Goal: Information Seeking & Learning: Learn about a topic

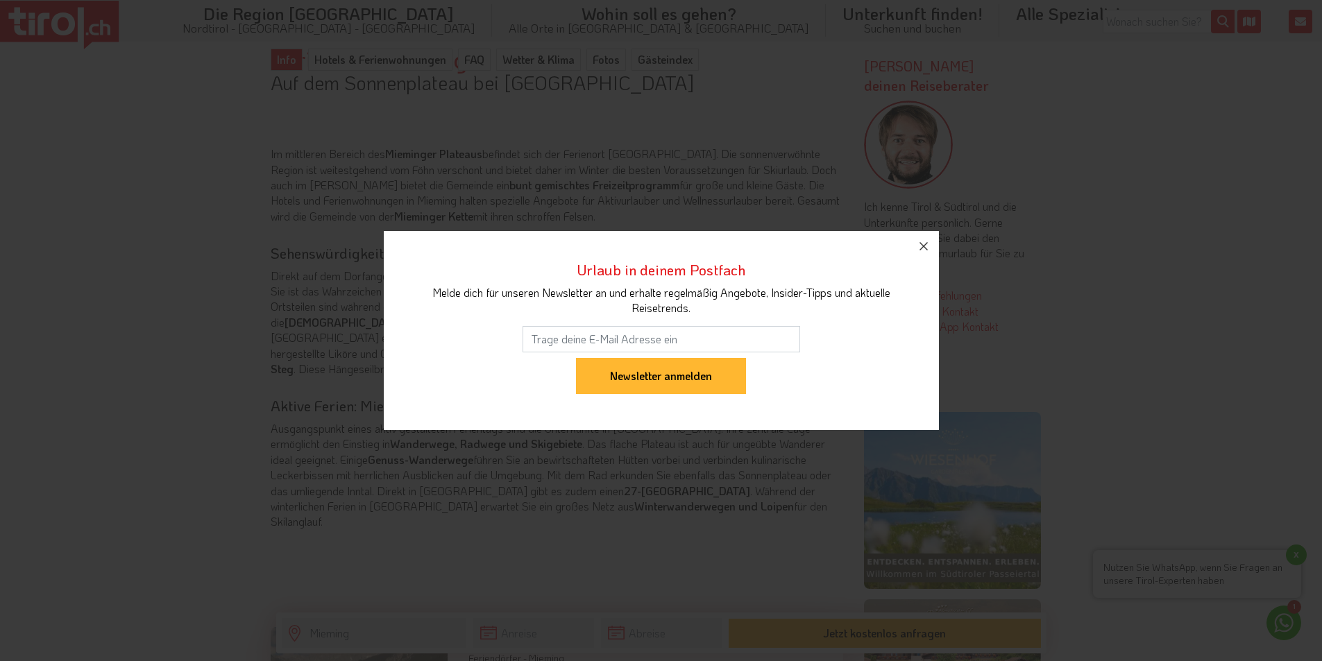
scroll to position [1088, 0]
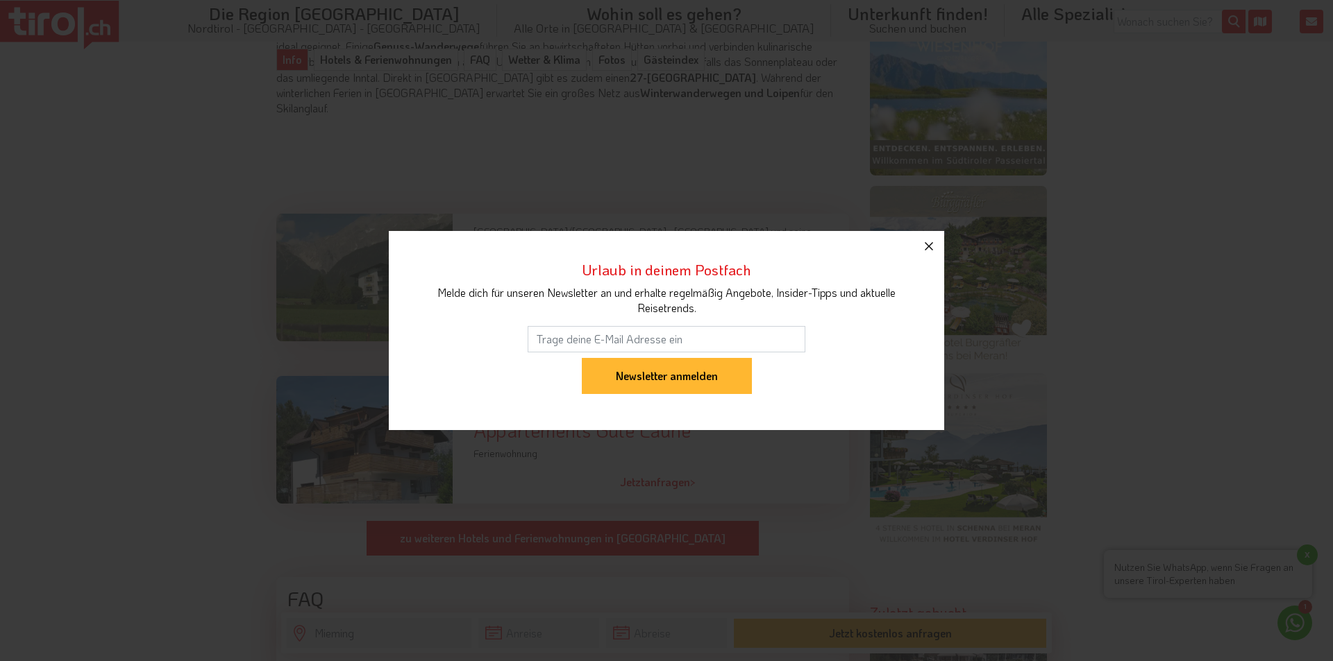
click at [928, 255] on button "button" at bounding box center [928, 246] width 31 height 31
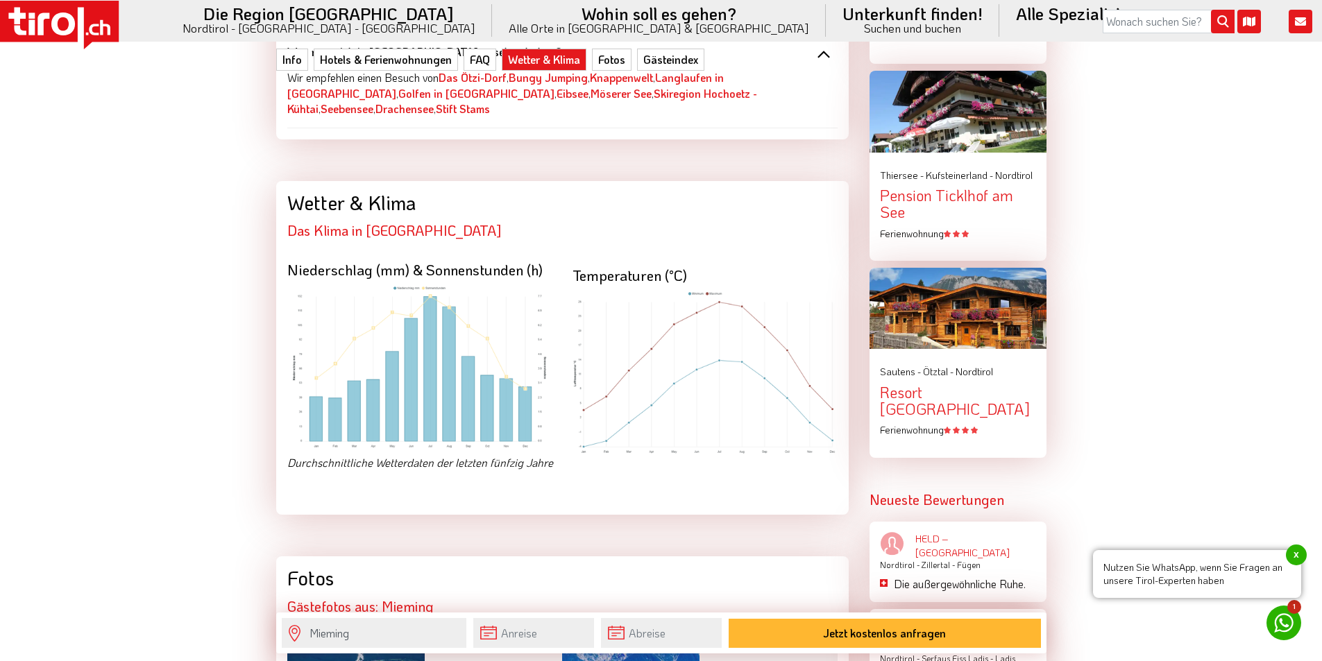
scroll to position [1850, 0]
click at [442, 355] on img at bounding box center [419, 367] width 265 height 164
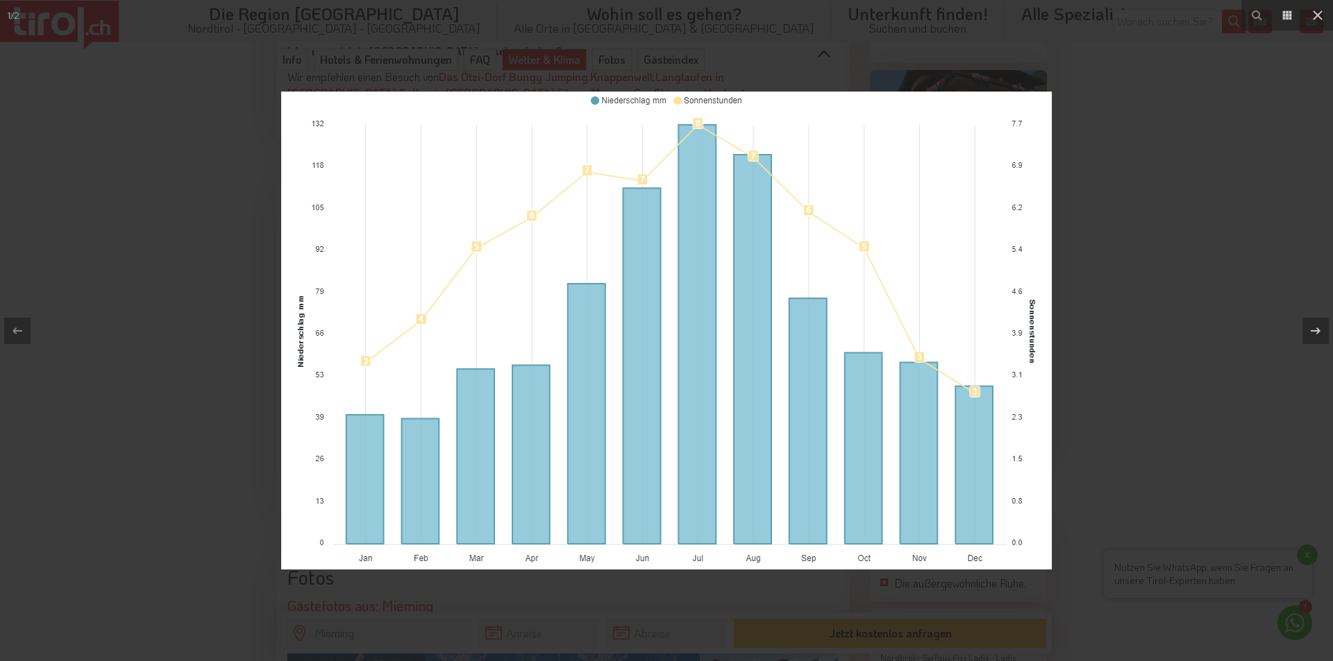
click at [621, 26] on div at bounding box center [666, 330] width 1333 height 661
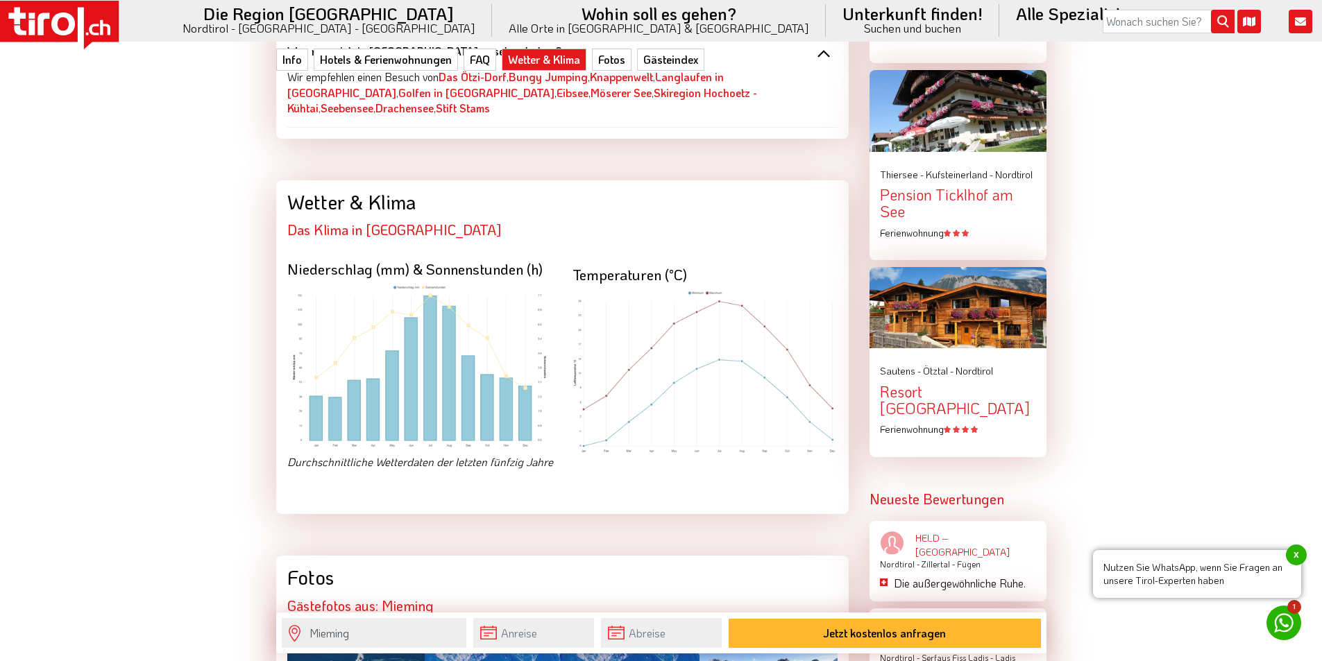
click at [456, 322] on img at bounding box center [419, 367] width 265 height 164
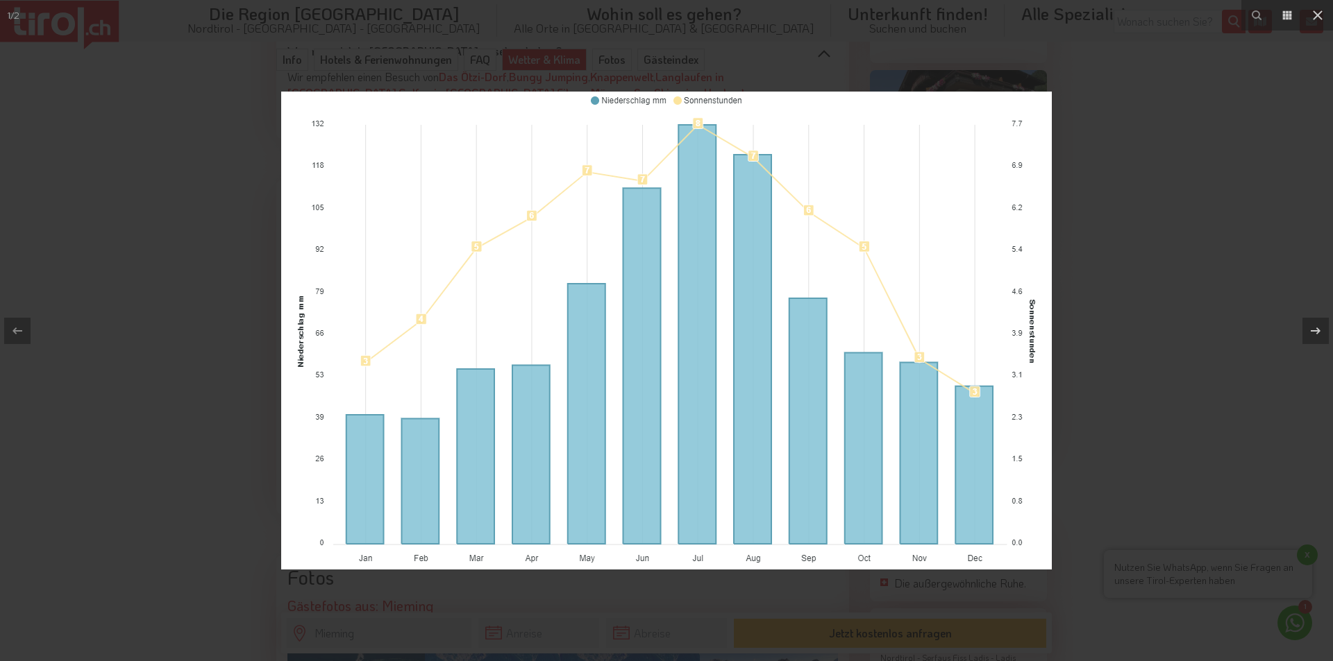
click at [1185, 347] on div at bounding box center [666, 330] width 1333 height 661
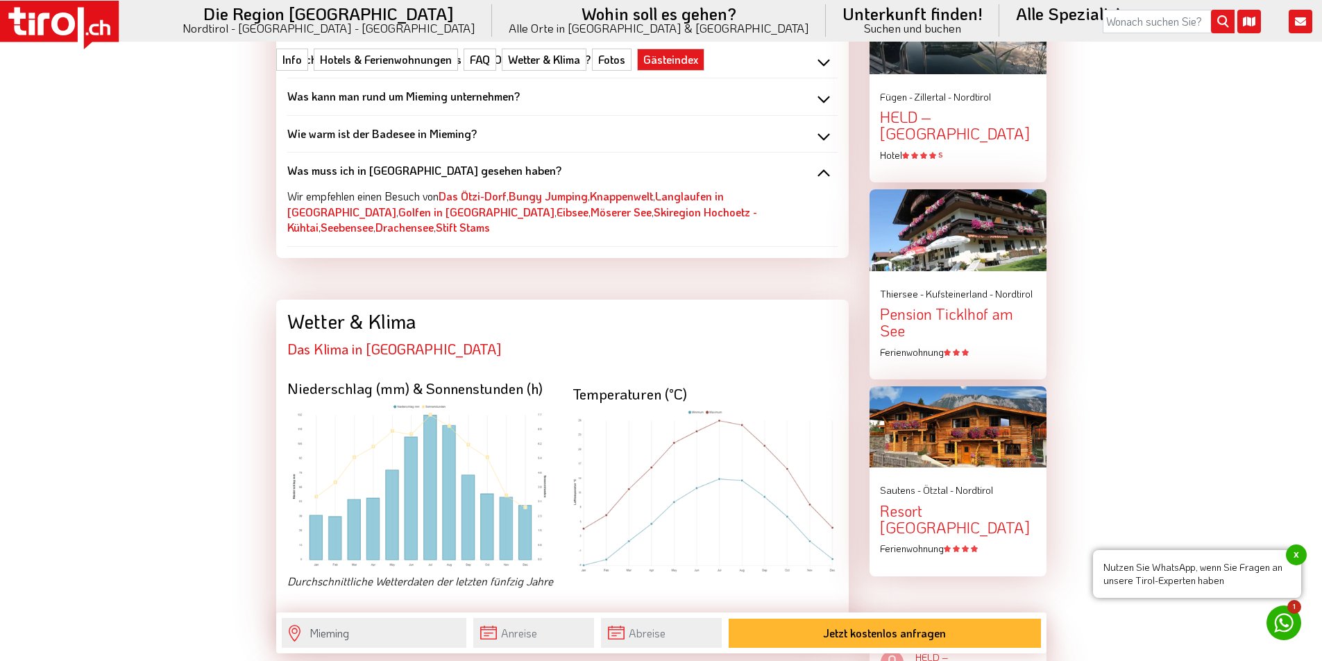
scroll to position [2923, 0]
